Goal: Task Accomplishment & Management: Complete application form

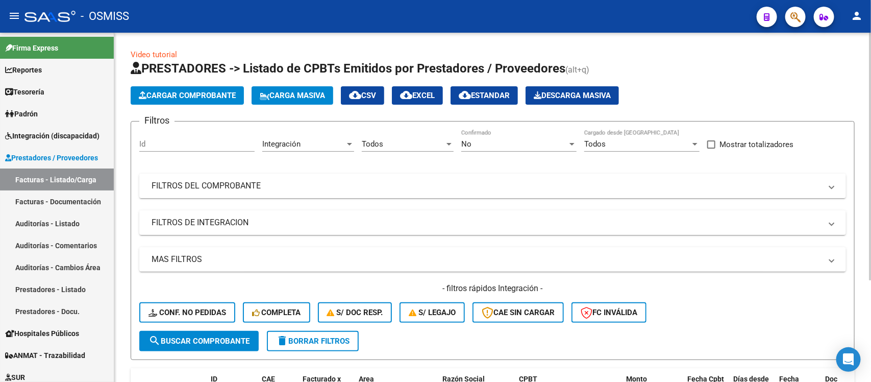
scroll to position [144, 0]
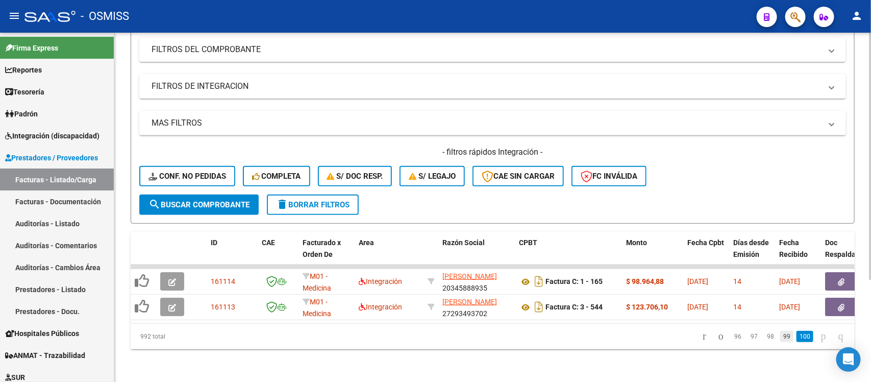
click at [780, 338] on link "99" at bounding box center [786, 336] width 13 height 11
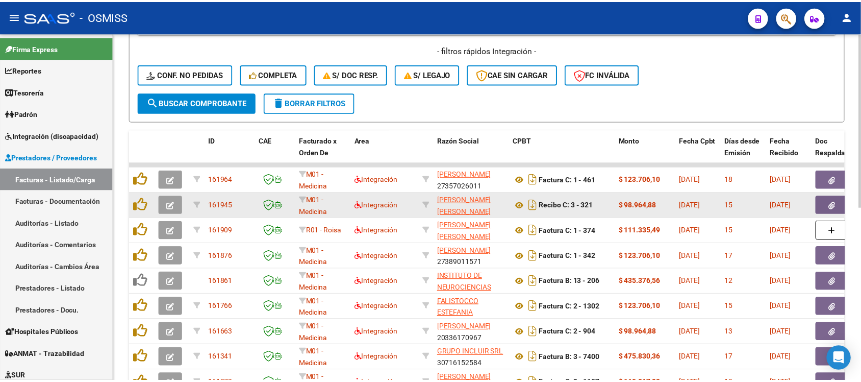
scroll to position [335, 0]
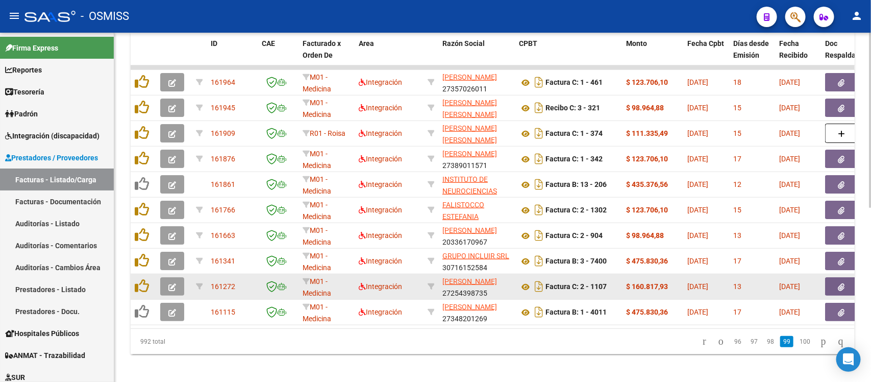
click at [177, 284] on button "button" at bounding box center [172, 286] width 24 height 18
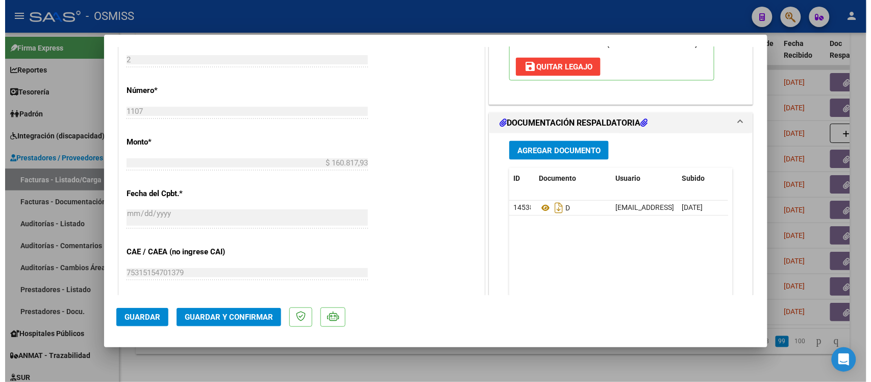
scroll to position [510, 0]
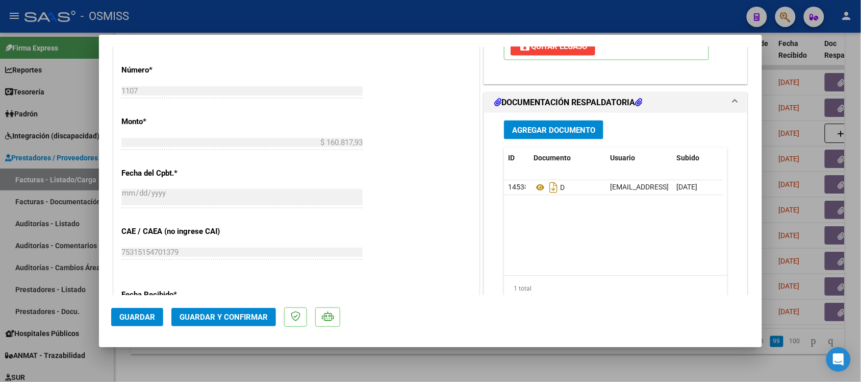
click at [453, 362] on div at bounding box center [430, 191] width 861 height 382
type input "$ 0,00"
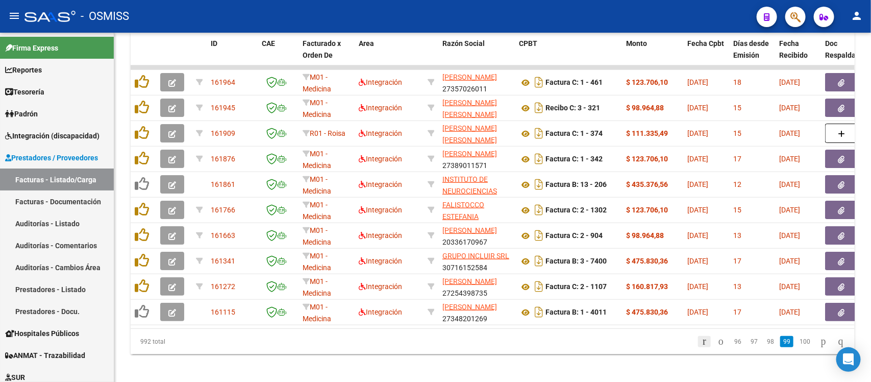
click at [701, 347] on icon "go to first page" at bounding box center [704, 341] width 7 height 12
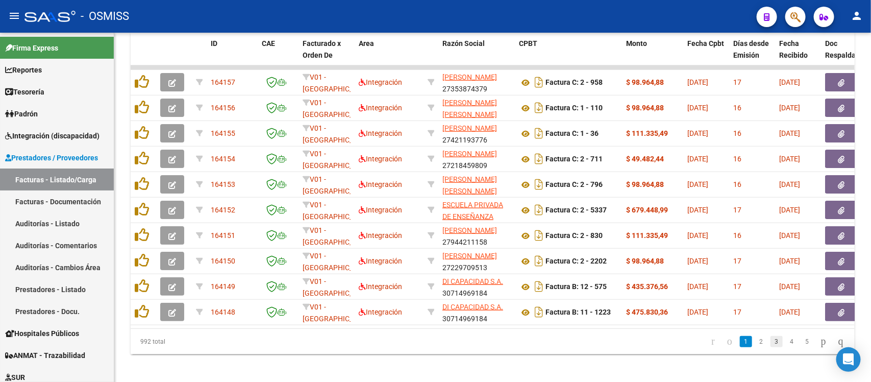
click at [770, 347] on link "3" at bounding box center [776, 341] width 12 height 11
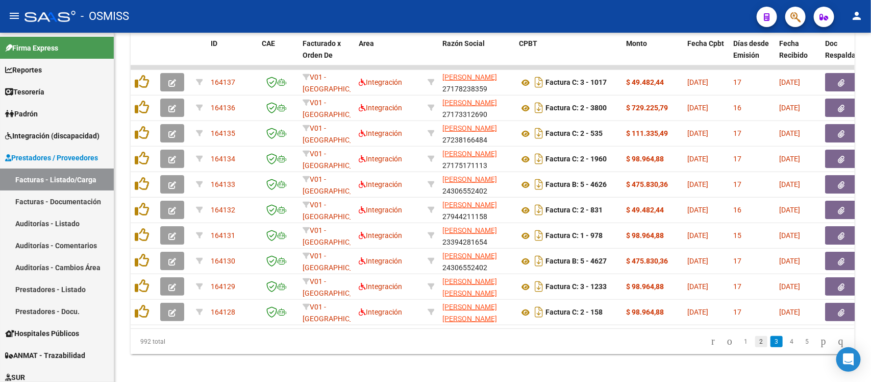
click at [755, 347] on link "2" at bounding box center [761, 341] width 12 height 11
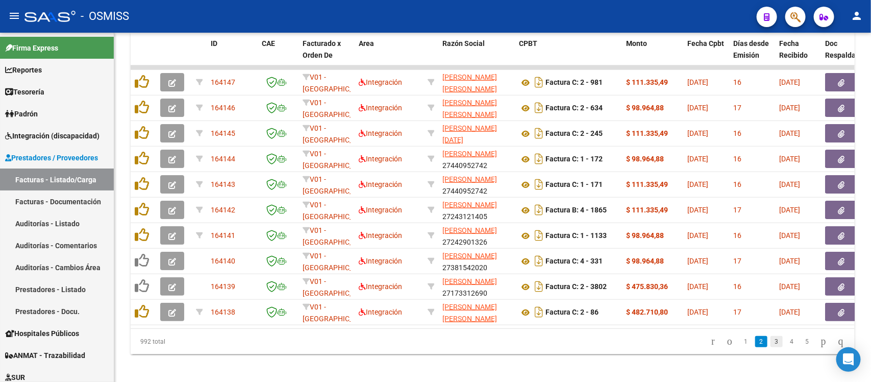
click at [770, 347] on link "3" at bounding box center [776, 341] width 12 height 11
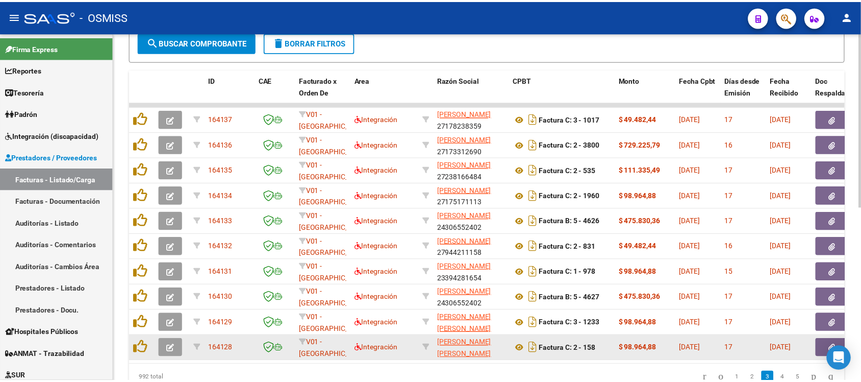
scroll to position [271, 0]
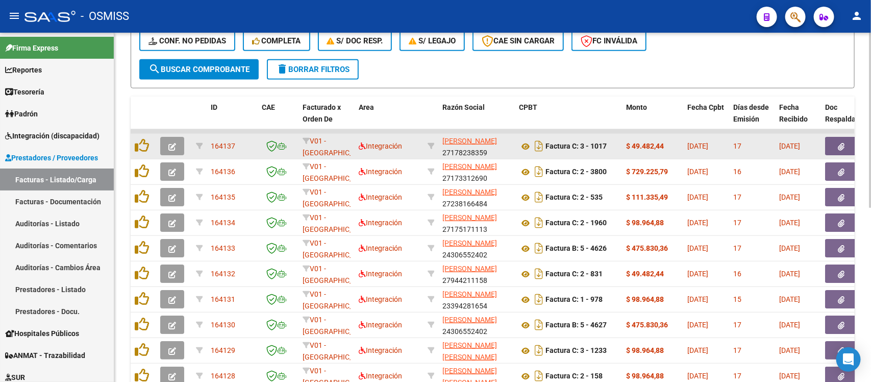
click at [177, 139] on button "button" at bounding box center [172, 146] width 24 height 18
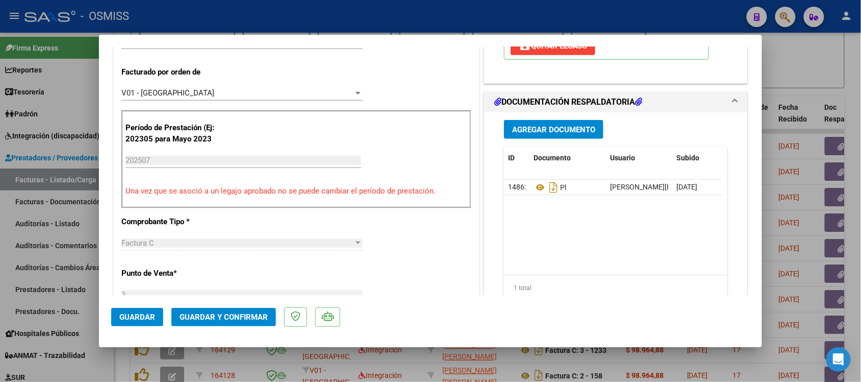
scroll to position [319, 0]
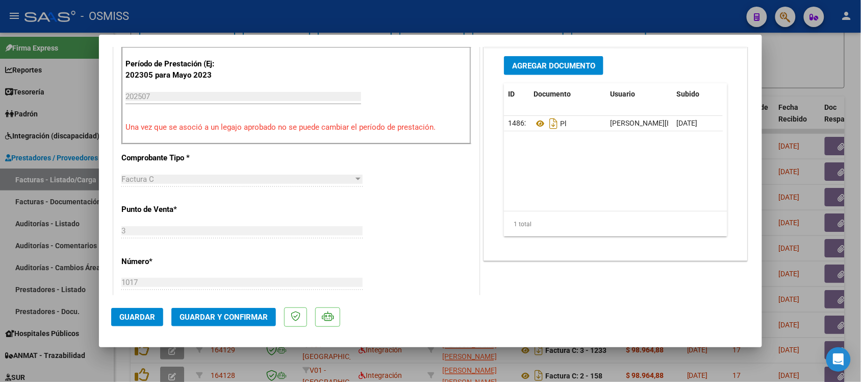
click at [814, 57] on div at bounding box center [430, 191] width 861 height 382
type input "$ 0,00"
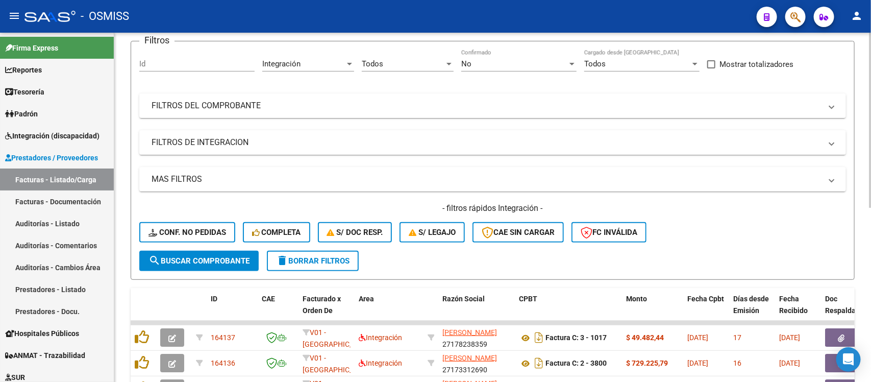
scroll to position [0, 0]
